Goal: Information Seeking & Learning: Learn about a topic

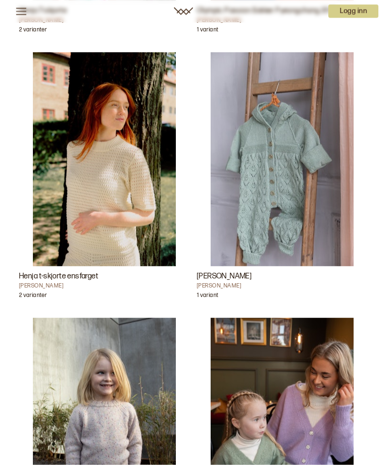
scroll to position [2707, 0]
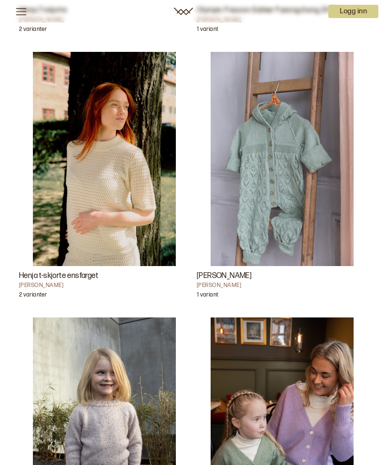
click at [224, 280] on h3 "[PERSON_NAME]" at bounding box center [282, 275] width 170 height 11
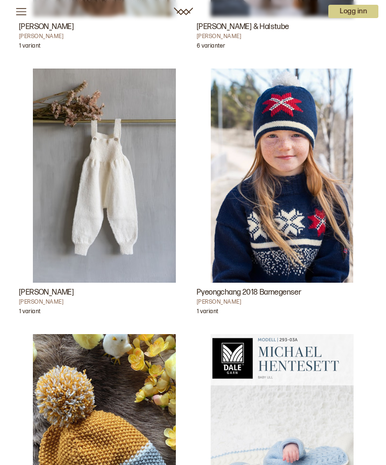
scroll to position [9874, 0]
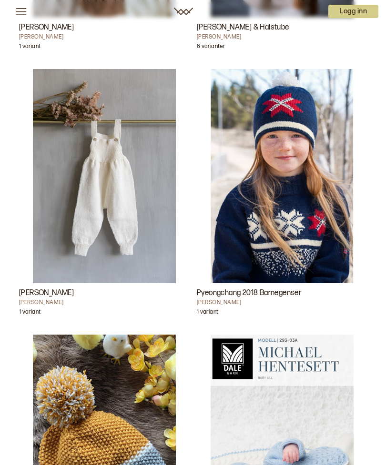
click at [114, 194] on img "Mirle Selebukse" at bounding box center [104, 176] width 143 height 214
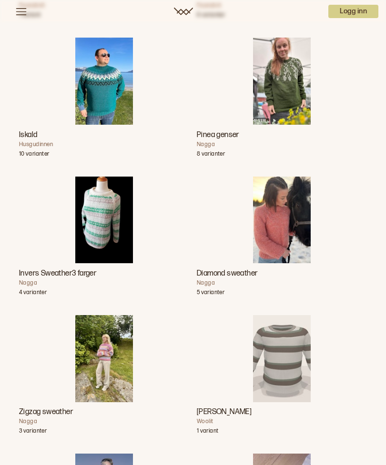
scroll to position [1669, 0]
